Goal: Task Accomplishment & Management: Manage account settings

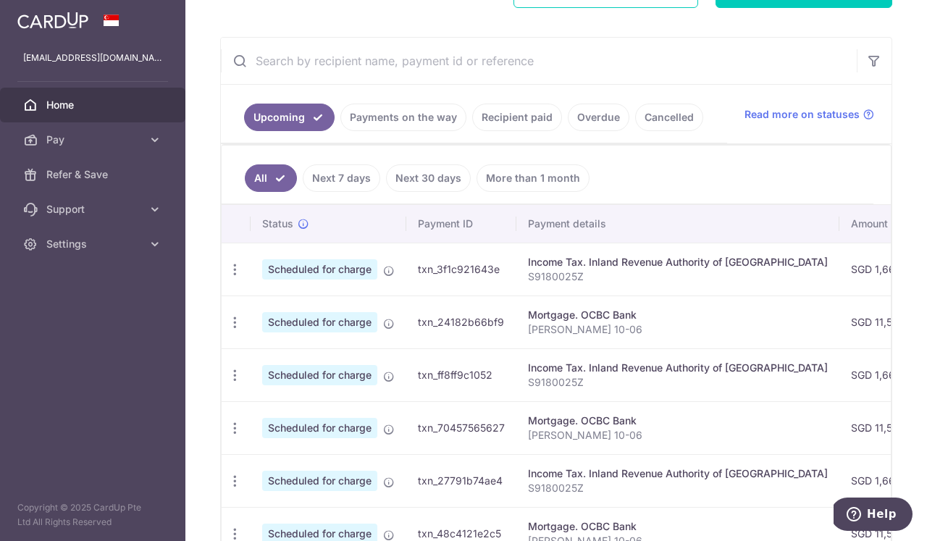
scroll to position [248, 0]
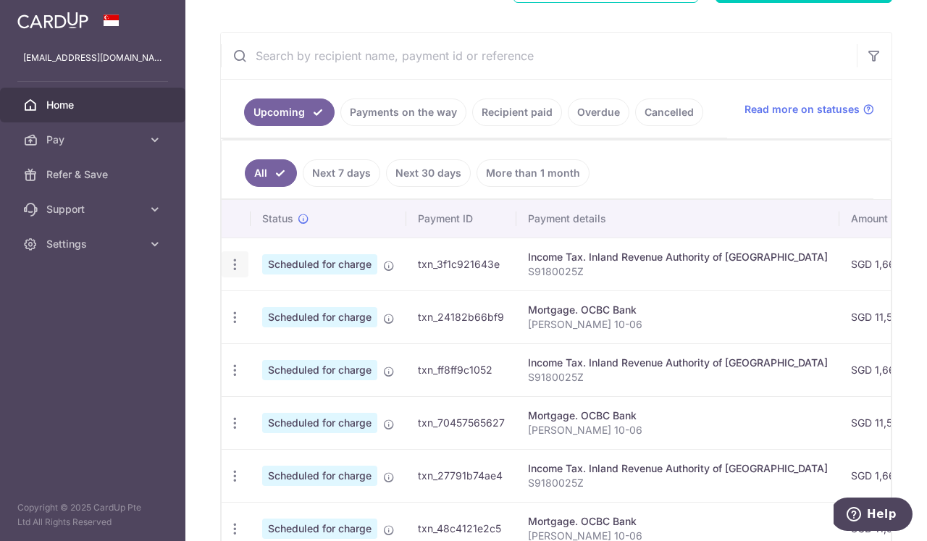
click at [236, 264] on icon "button" at bounding box center [234, 264] width 15 height 15
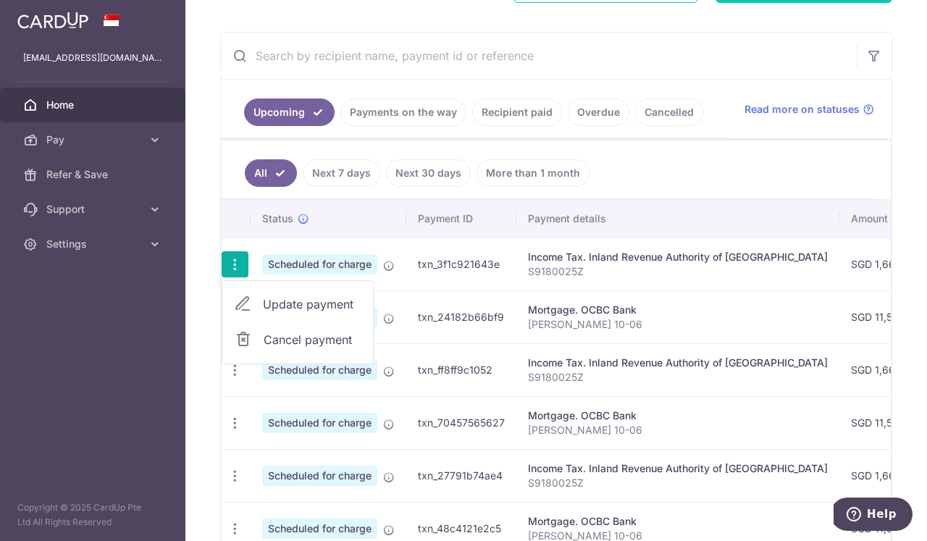
click at [296, 300] on span "Update payment" at bounding box center [312, 304] width 99 height 17
radio input "true"
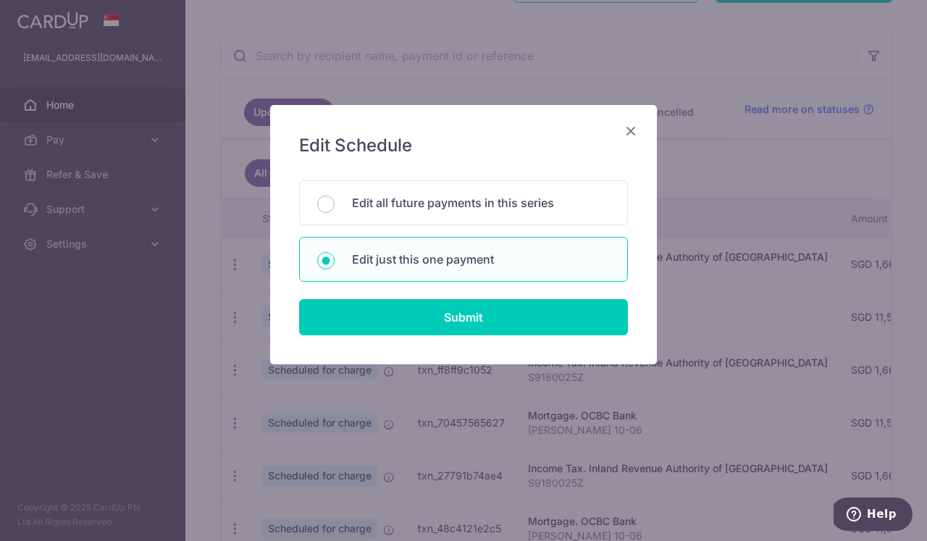
click at [628, 129] on icon "Close" at bounding box center [630, 131] width 17 height 18
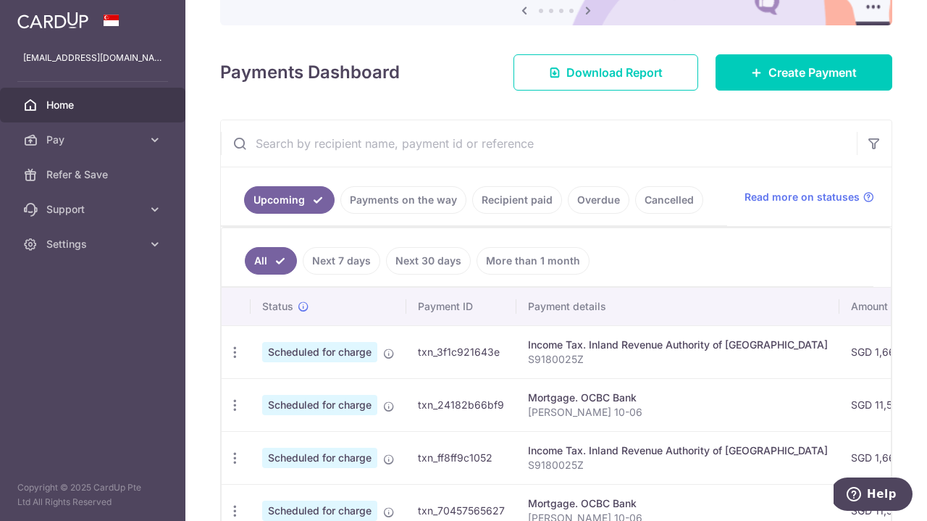
scroll to position [164, 0]
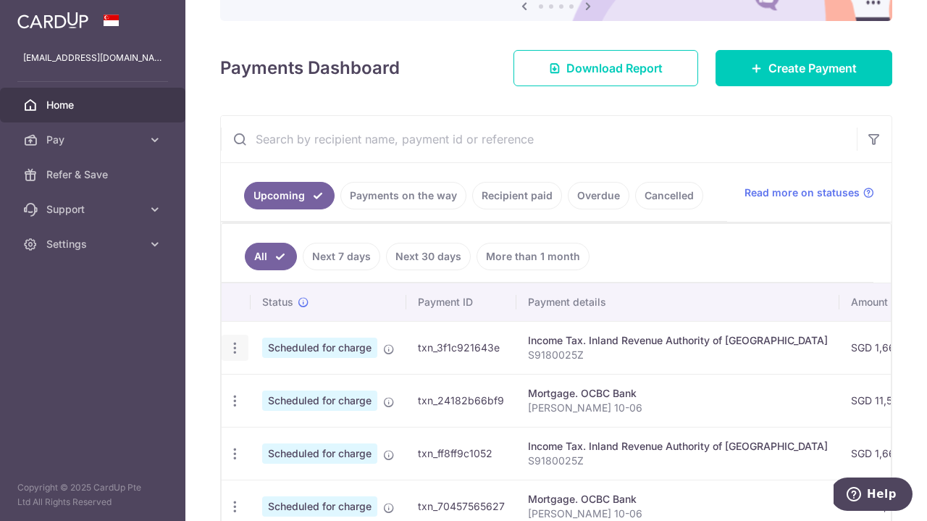
click at [235, 346] on icon "button" at bounding box center [234, 347] width 15 height 15
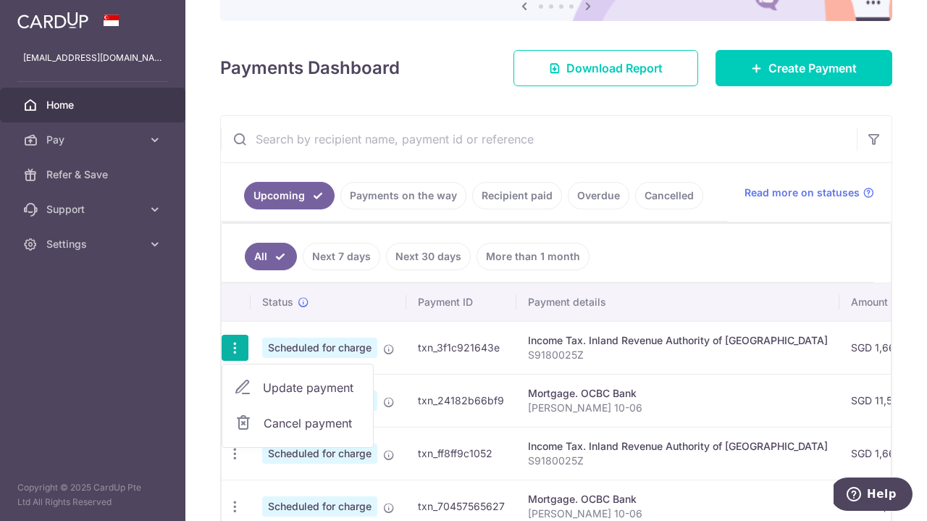
click at [296, 384] on span "Update payment" at bounding box center [312, 387] width 99 height 17
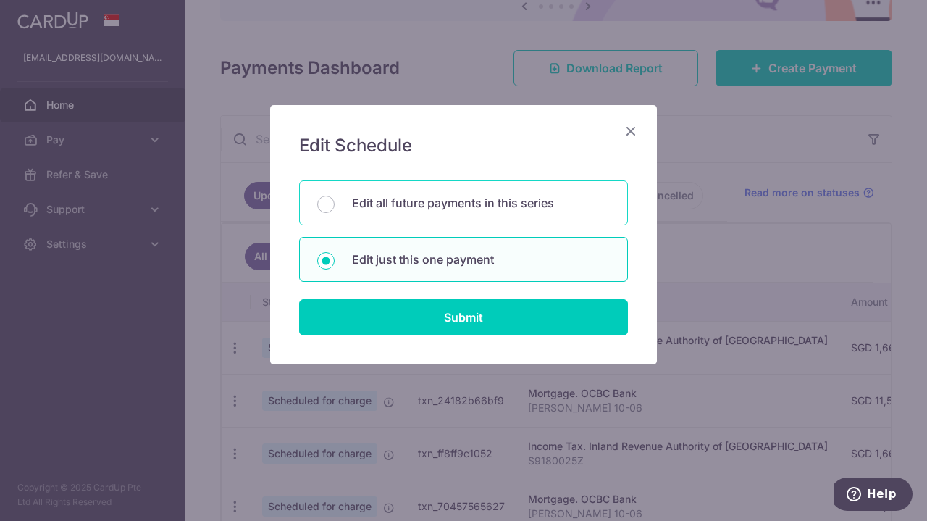
click at [440, 202] on p "Edit all future payments in this series" at bounding box center [481, 202] width 258 height 17
click at [335, 202] on input "Edit all future payments in this series" at bounding box center [325, 204] width 17 height 17
radio input "true"
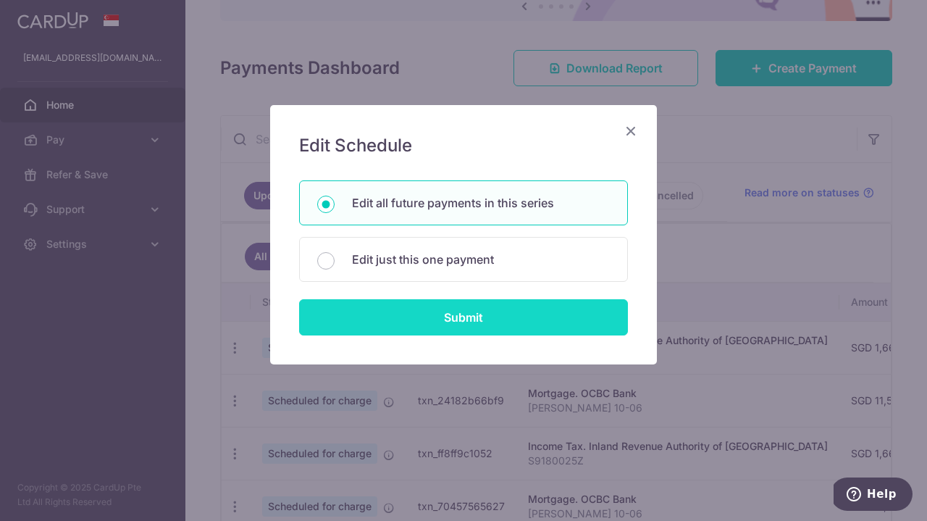
click at [457, 324] on input "Submit" at bounding box center [463, 317] width 329 height 36
radio input "true"
type input "1,665.12"
type input "S9180025Z"
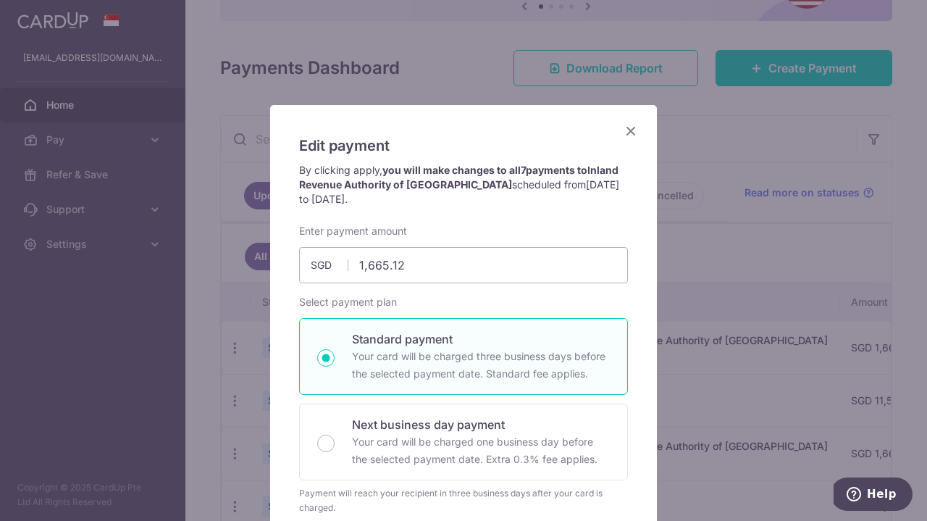
scroll to position [0, 0]
click at [630, 130] on icon "Close" at bounding box center [630, 131] width 17 height 18
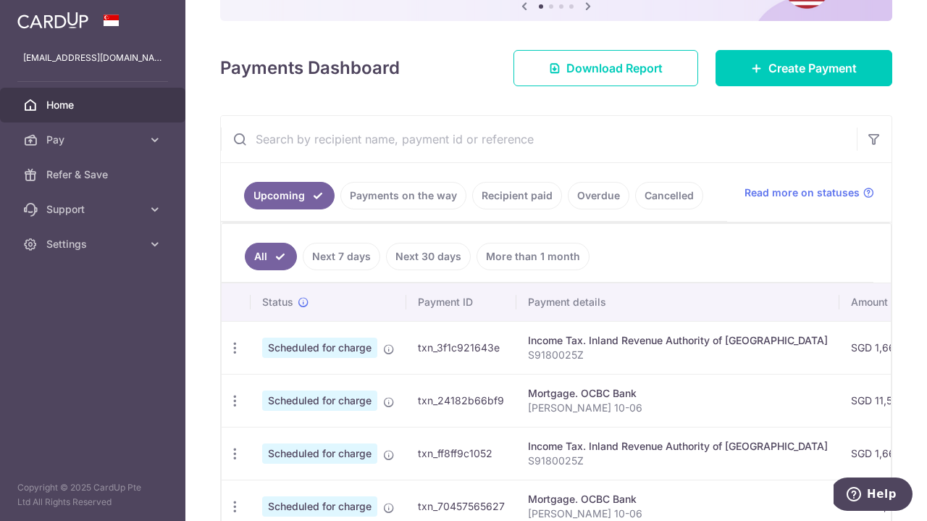
click at [348, 254] on link "Next 7 days" at bounding box center [342, 257] width 78 height 28
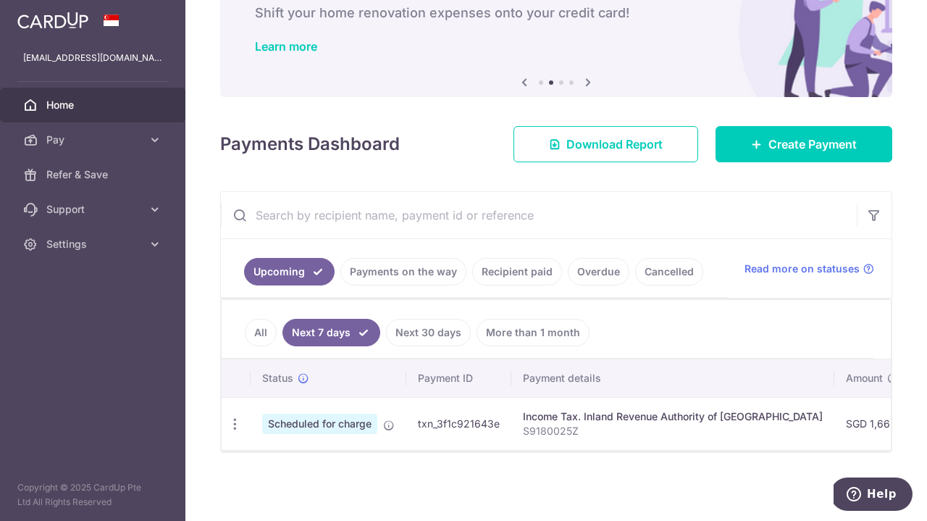
scroll to position [88, 0]
click at [432, 335] on link "Next 30 days" at bounding box center [428, 333] width 85 height 28
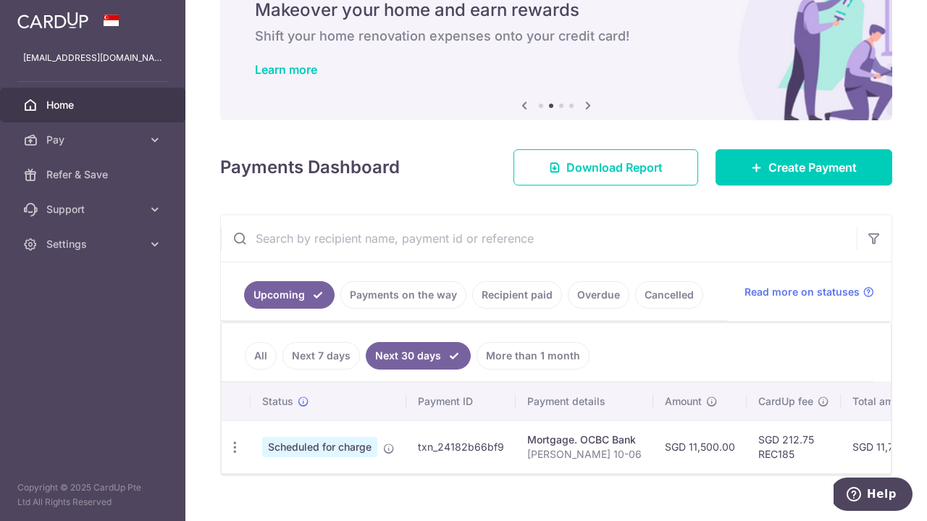
scroll to position [67, 0]
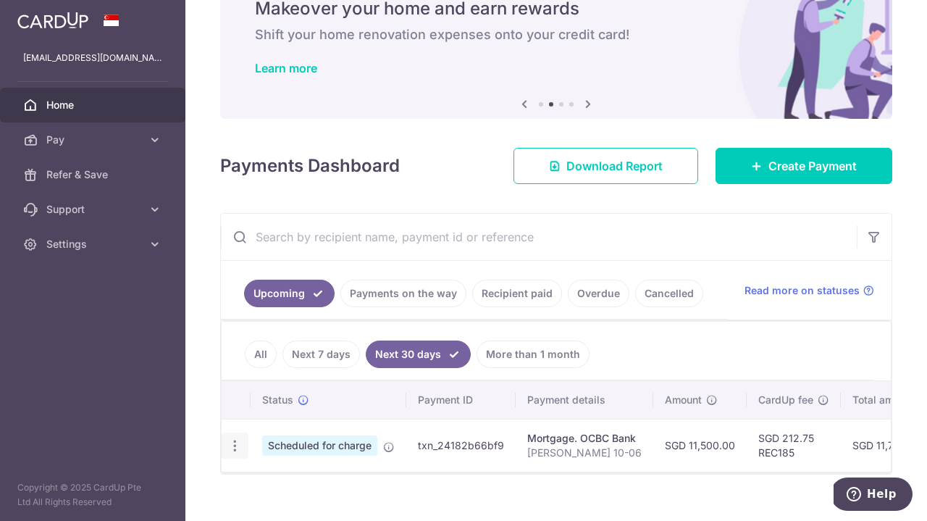
click at [243, 448] on div "Update payment Cancel payment" at bounding box center [235, 445] width 27 height 27
click at [238, 447] on icon "button" at bounding box center [234, 445] width 15 height 15
click at [269, 477] on span "Update payment" at bounding box center [312, 485] width 99 height 17
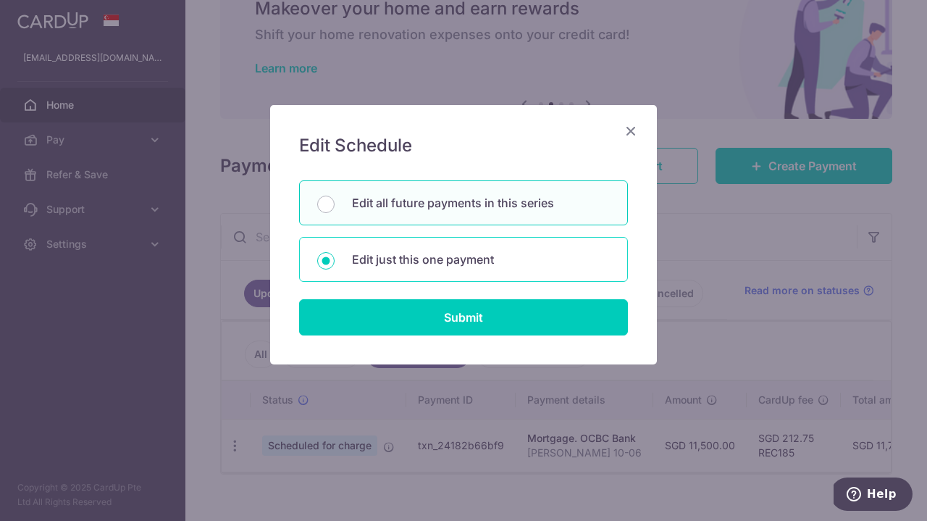
click at [443, 269] on div "Edit just this one payment" at bounding box center [463, 259] width 329 height 45
radio input "true"
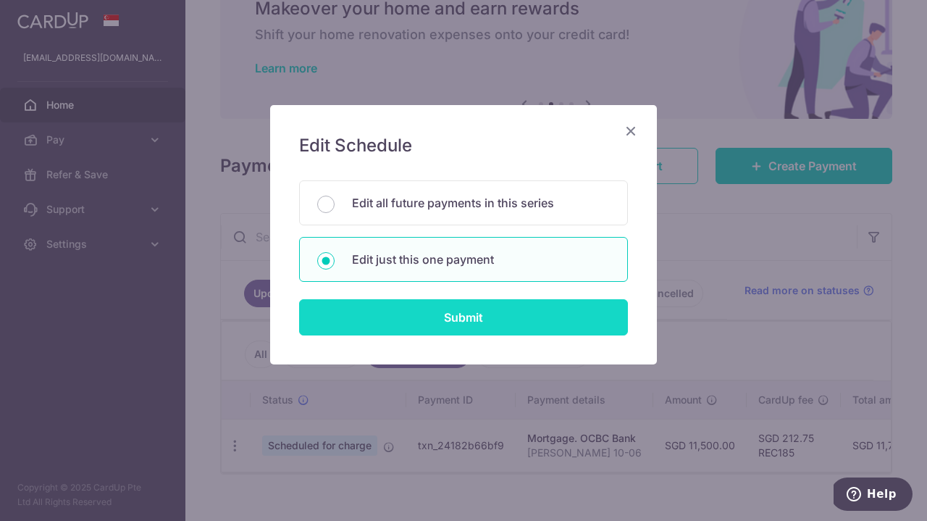
click at [451, 316] on input "Submit" at bounding box center [463, 317] width 329 height 36
type input "11,500.00"
radio input "true"
type input "[DATE]"
type input "[PERSON_NAME] 10-06"
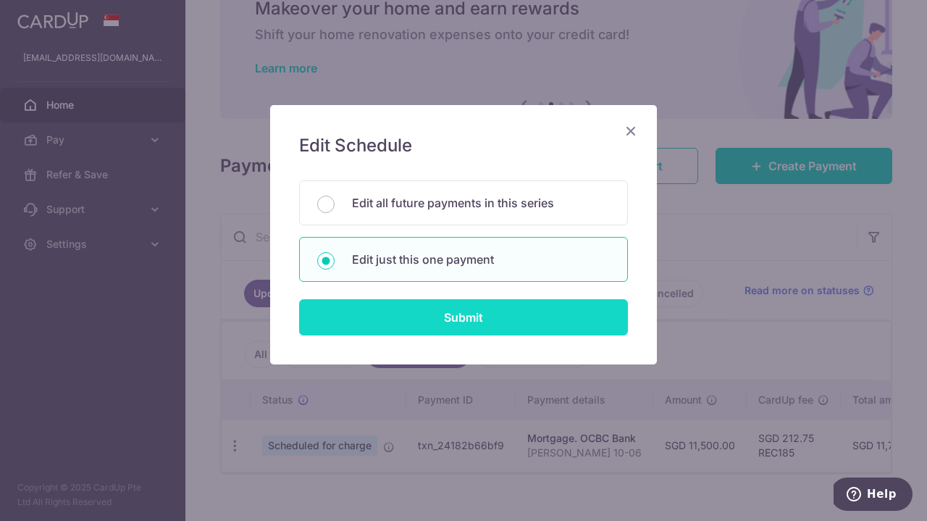
type input "REC185"
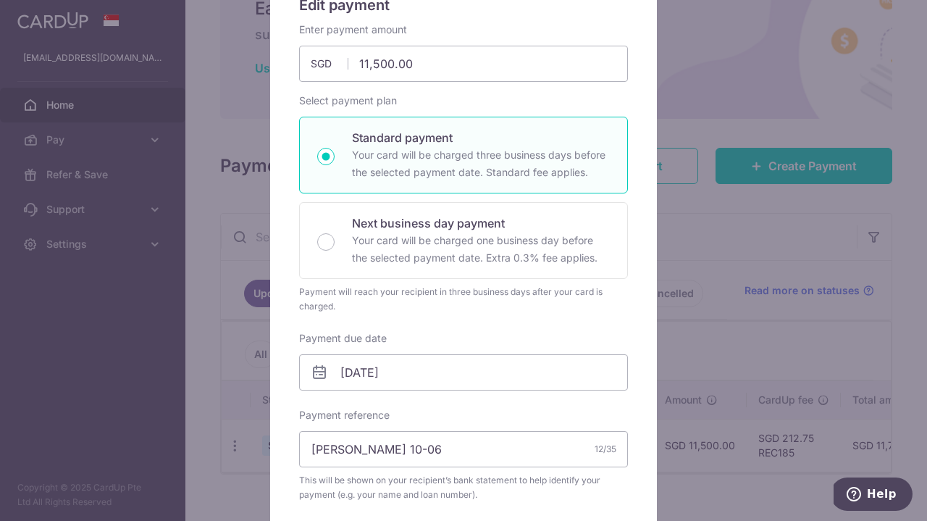
scroll to position [101, 0]
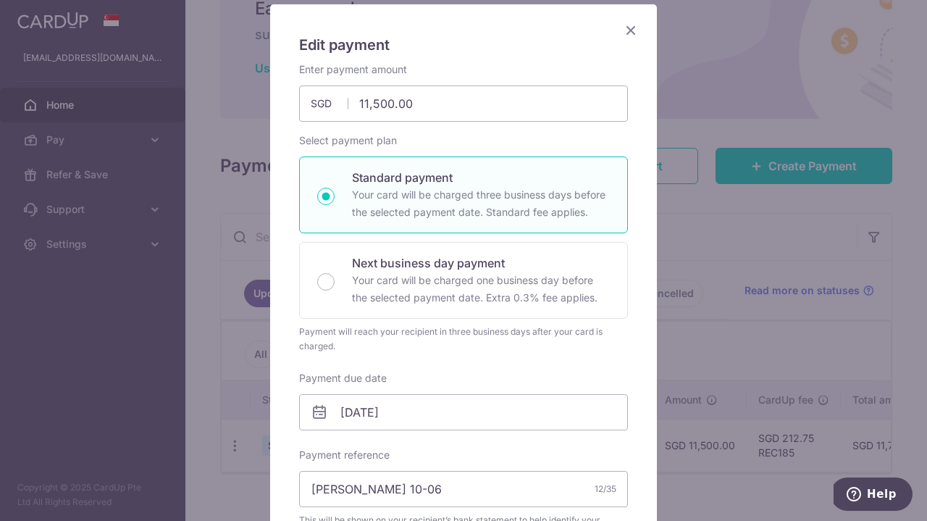
click at [629, 28] on icon "Close" at bounding box center [630, 30] width 17 height 18
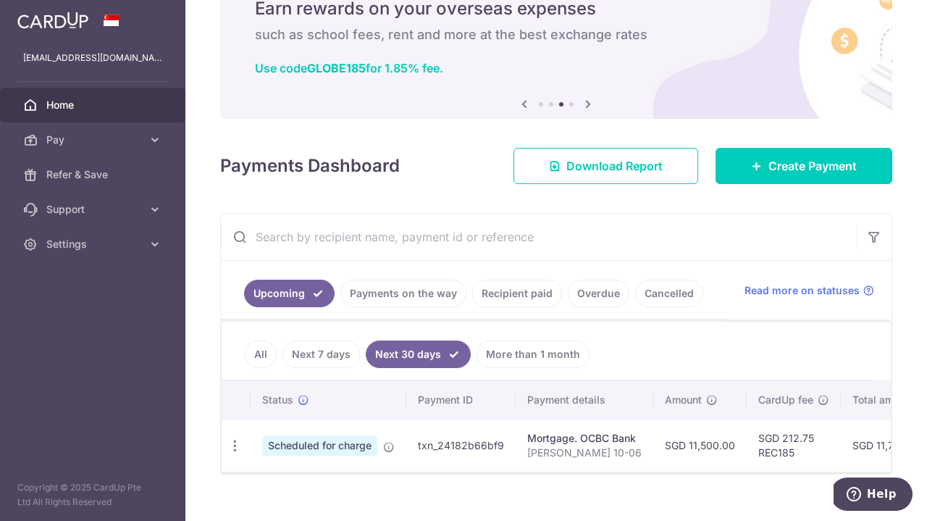
scroll to position [0, 0]
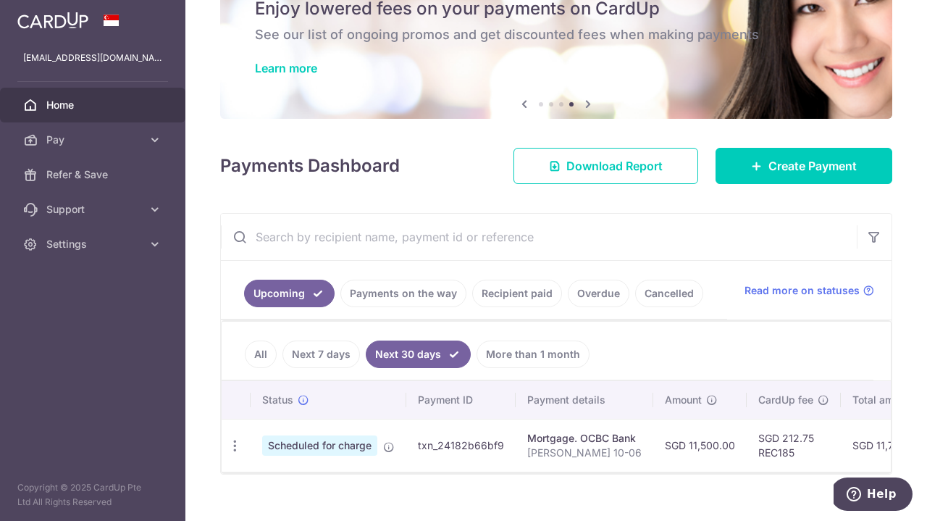
click at [327, 347] on link "Next 7 days" at bounding box center [322, 354] width 78 height 28
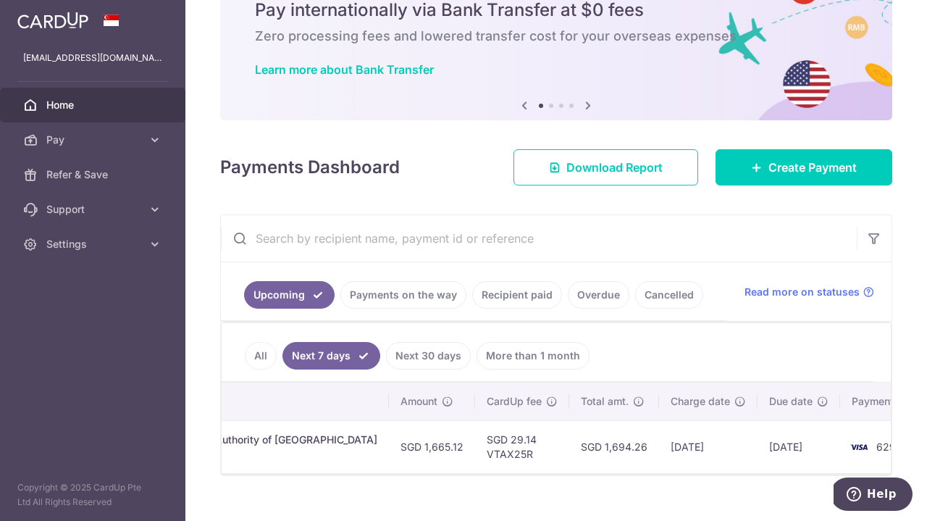
scroll to position [0, 445]
click at [445, 348] on link "Next 30 days" at bounding box center [428, 356] width 85 height 28
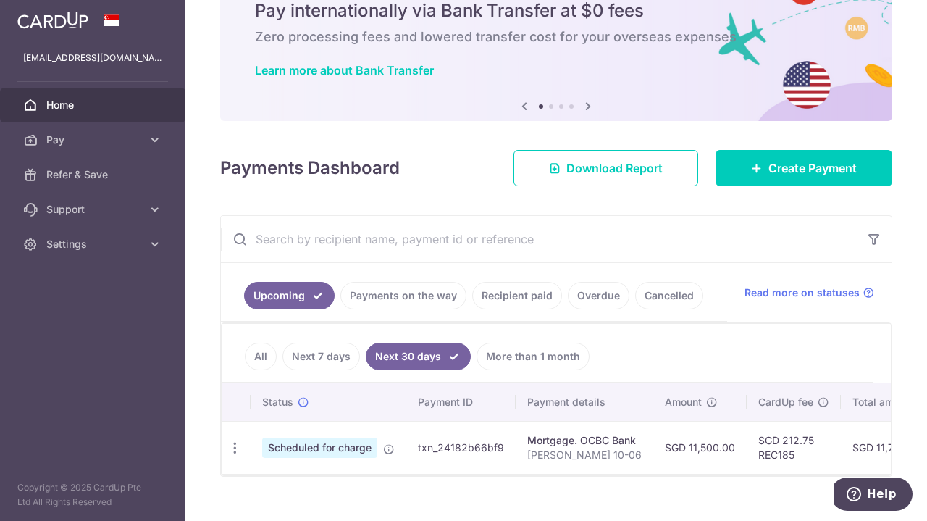
scroll to position [0, 0]
click at [521, 344] on link "More than 1 month" at bounding box center [533, 357] width 113 height 28
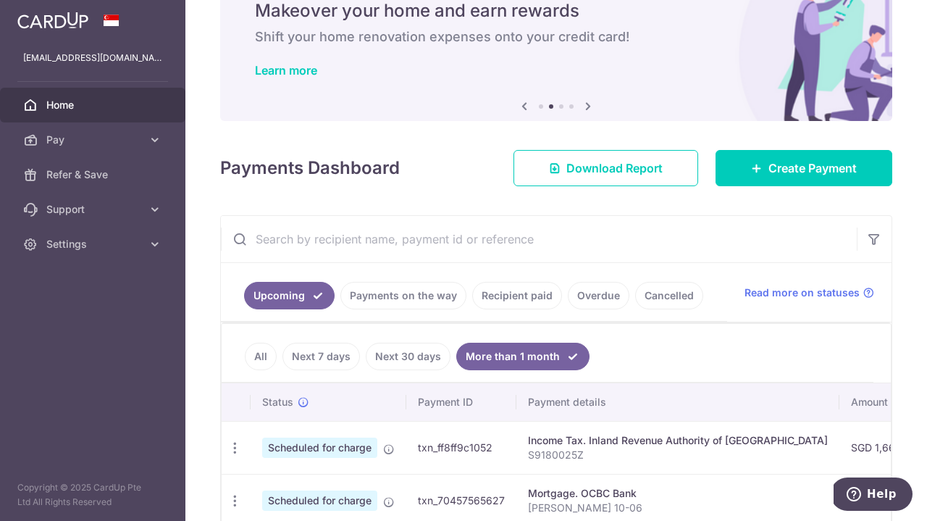
click at [263, 350] on link "All" at bounding box center [261, 357] width 32 height 28
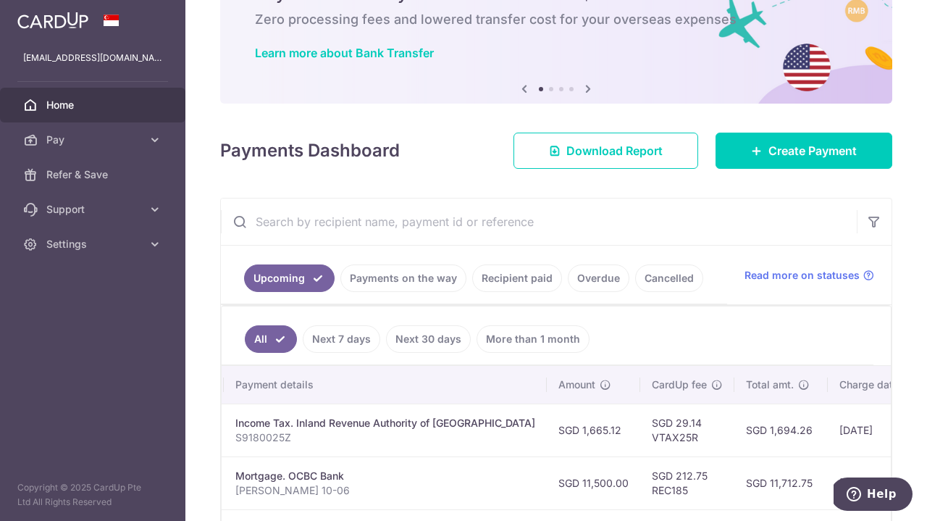
scroll to position [87, 0]
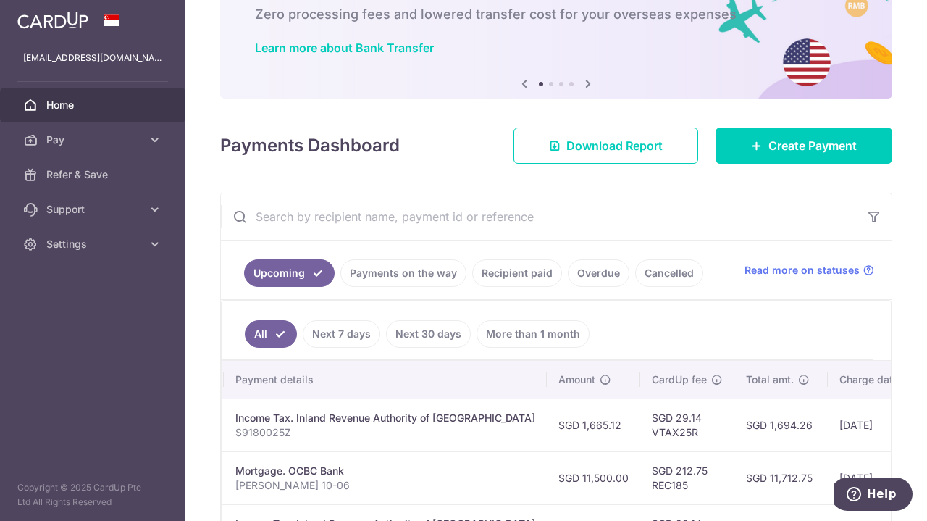
click at [422, 330] on link "Next 30 days" at bounding box center [428, 334] width 85 height 28
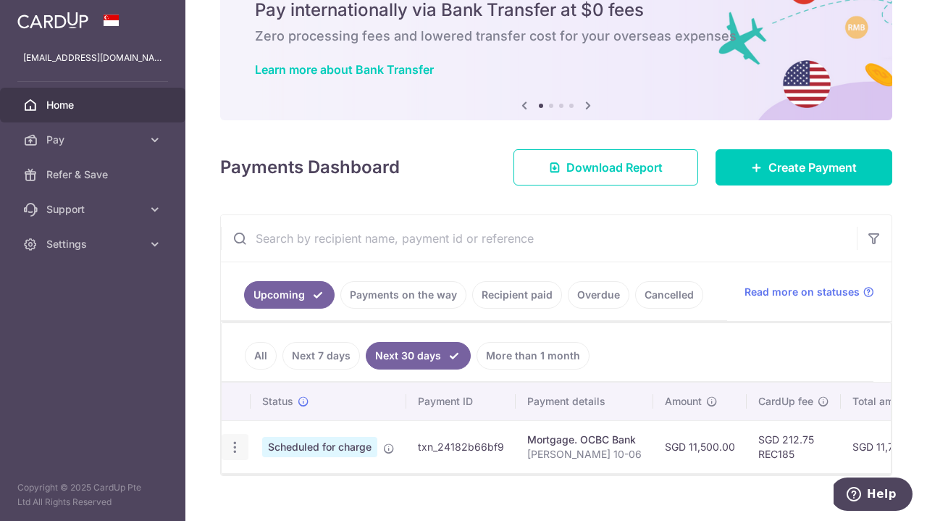
click at [233, 440] on icon "button" at bounding box center [234, 447] width 15 height 15
click at [306, 355] on link "Next 7 days" at bounding box center [322, 356] width 78 height 28
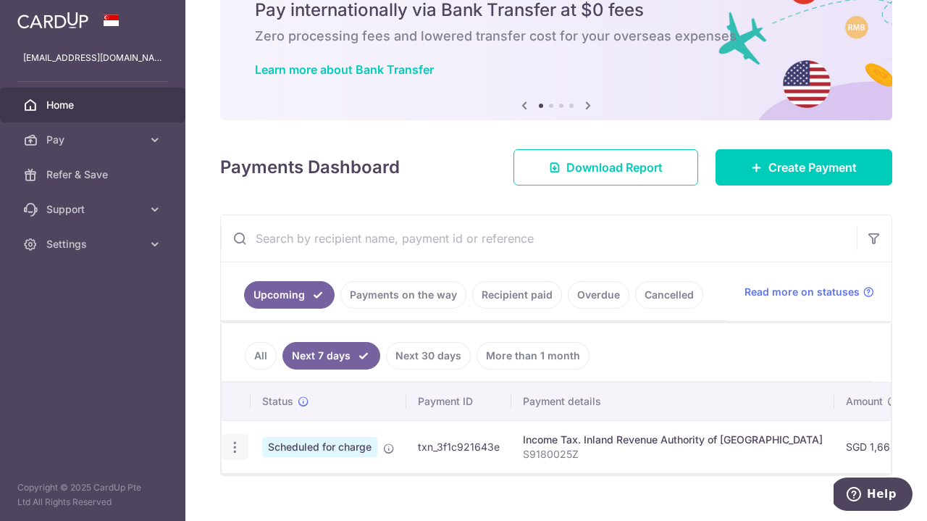
click at [233, 440] on icon "button" at bounding box center [234, 447] width 15 height 15
click at [277, 486] on span "Update payment" at bounding box center [312, 486] width 99 height 17
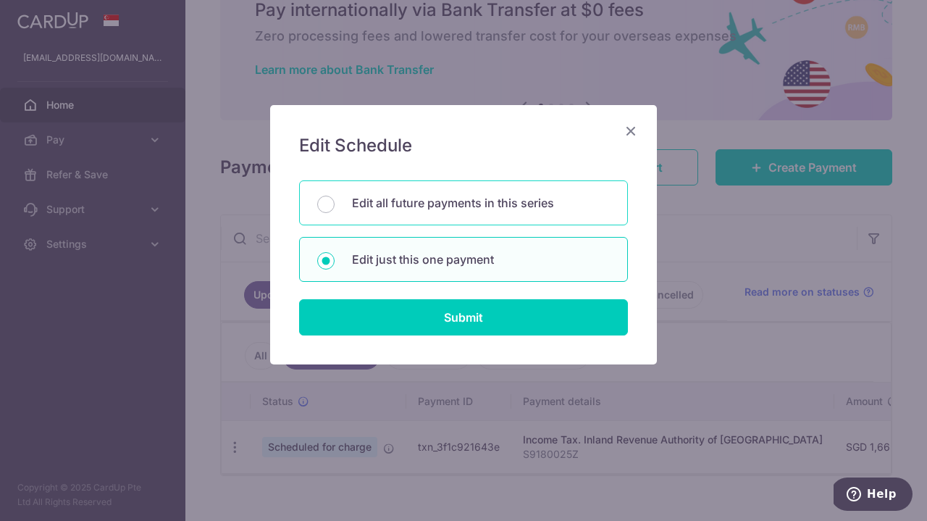
click at [445, 208] on p "Edit all future payments in this series" at bounding box center [481, 202] width 258 height 17
click at [335, 208] on input "Edit all future payments in this series" at bounding box center [325, 204] width 17 height 17
radio input "true"
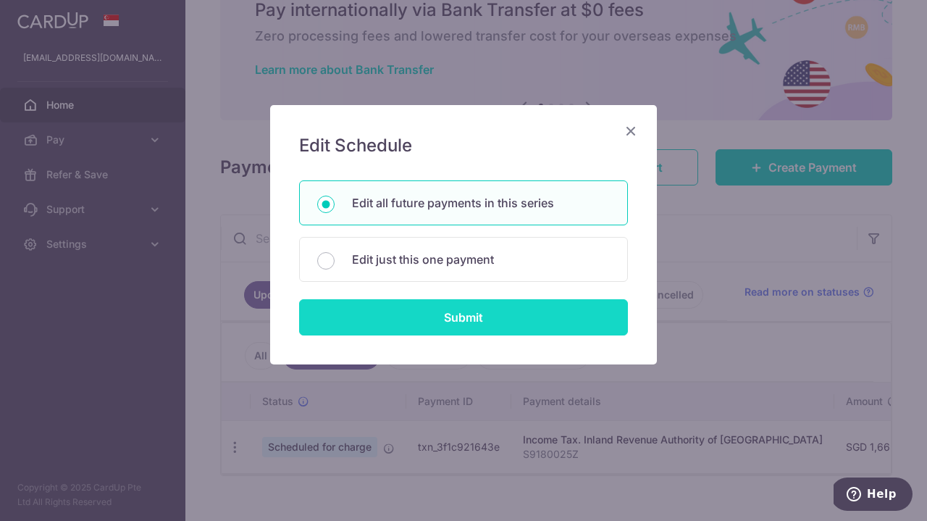
click at [456, 333] on input "Submit" at bounding box center [463, 317] width 329 height 36
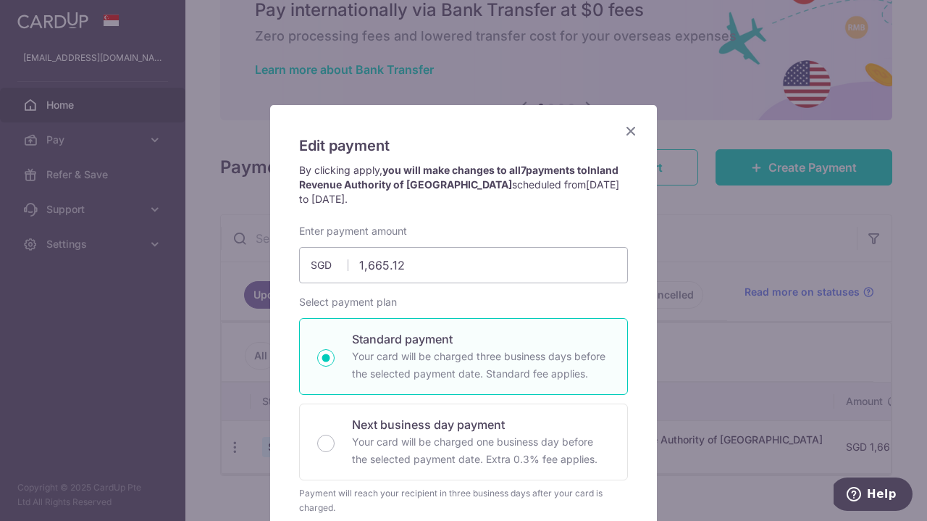
scroll to position [0, 0]
click at [633, 127] on icon "Close" at bounding box center [630, 131] width 17 height 18
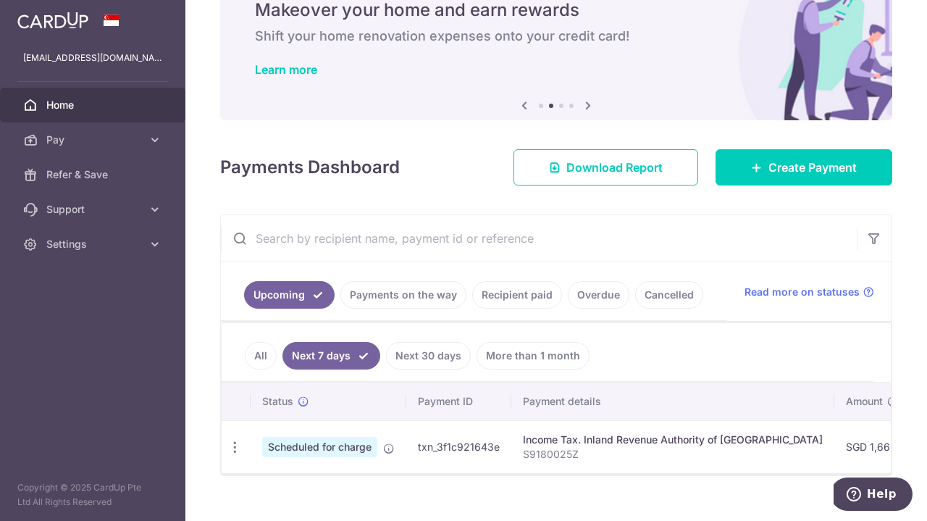
click at [264, 351] on link "All" at bounding box center [261, 356] width 32 height 28
